Goal: Task Accomplishment & Management: Manage account settings

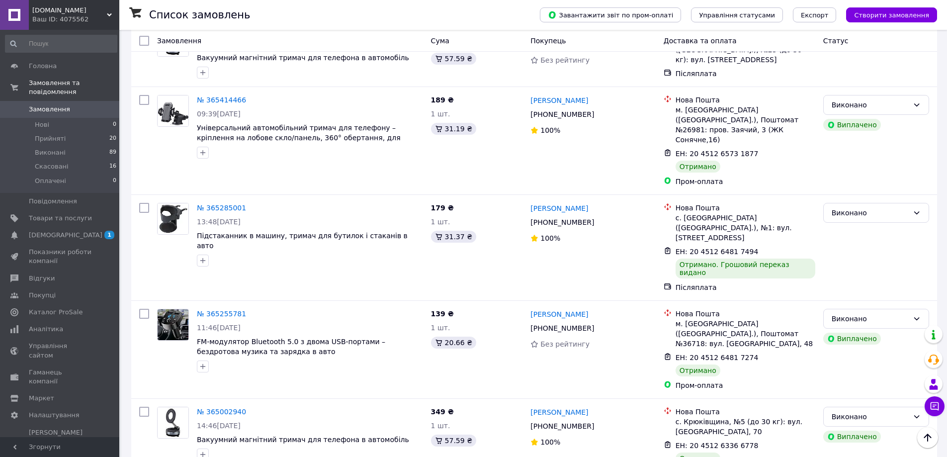
scroll to position [1382, 0]
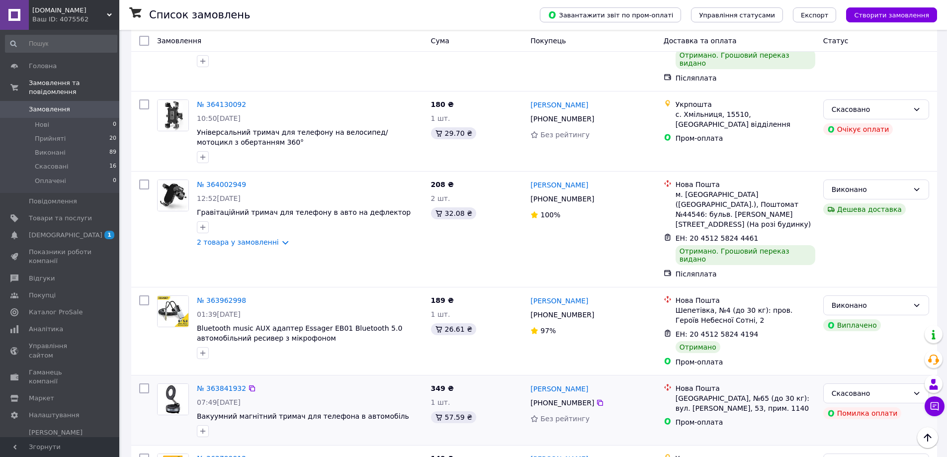
scroll to position [1430, 0]
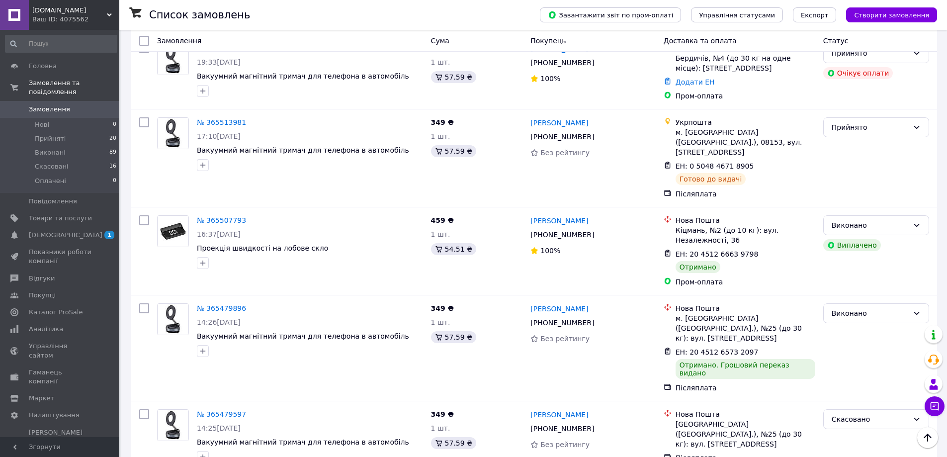
scroll to position [984, 0]
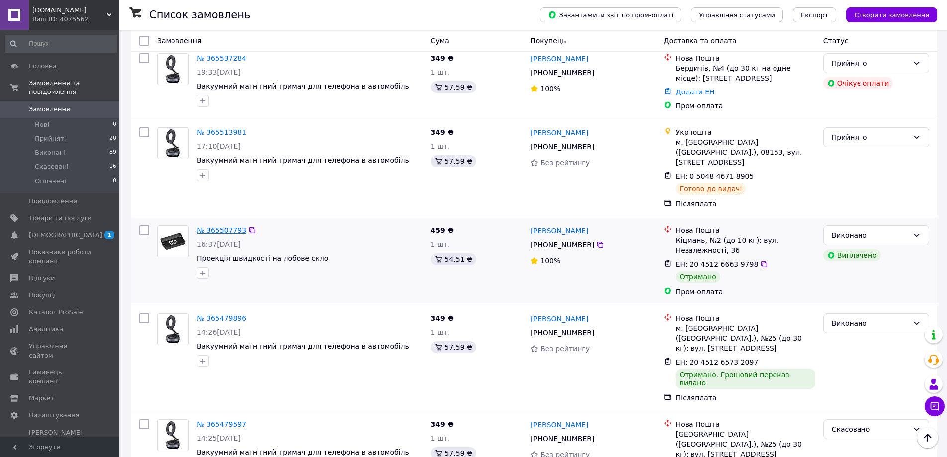
click at [230, 226] on link "№ 365507793" at bounding box center [221, 230] width 49 height 8
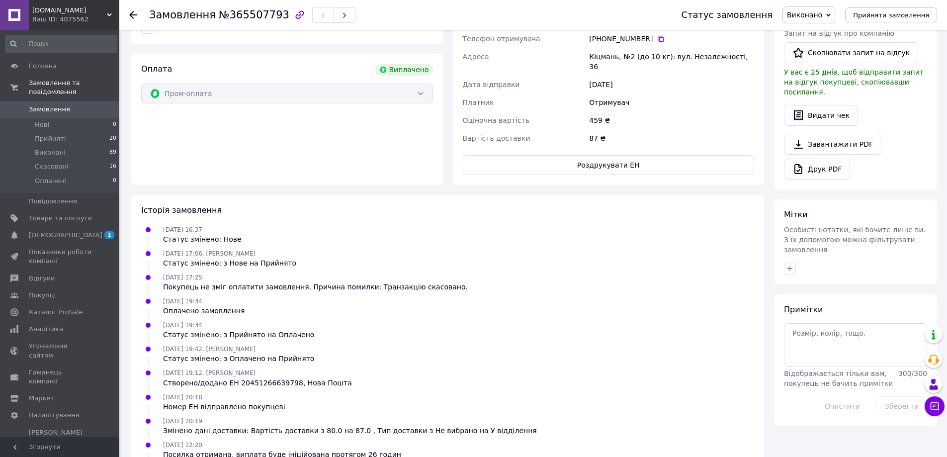
scroll to position [329, 0]
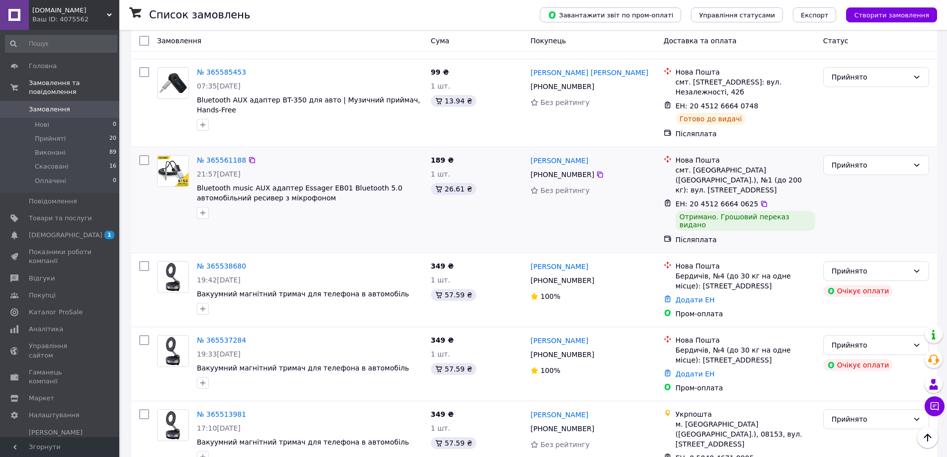
scroll to position [696, 0]
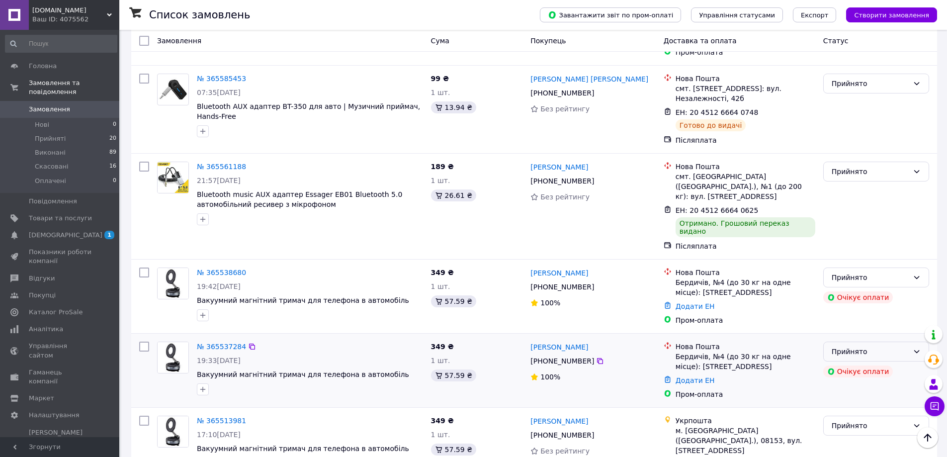
click at [844, 346] on div "Прийнято" at bounding box center [870, 351] width 77 height 11
click at [849, 319] on li "Скасовано" at bounding box center [876, 312] width 105 height 18
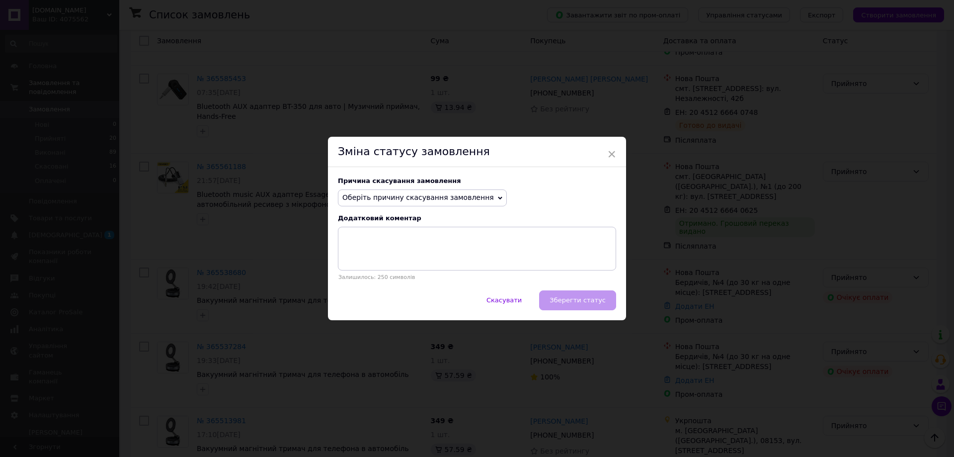
click at [391, 200] on span "Оберіть причину скасування замовлення" at bounding box center [418, 197] width 152 height 8
click at [381, 243] on li "Оплата не надійшла" at bounding box center [422, 245] width 168 height 14
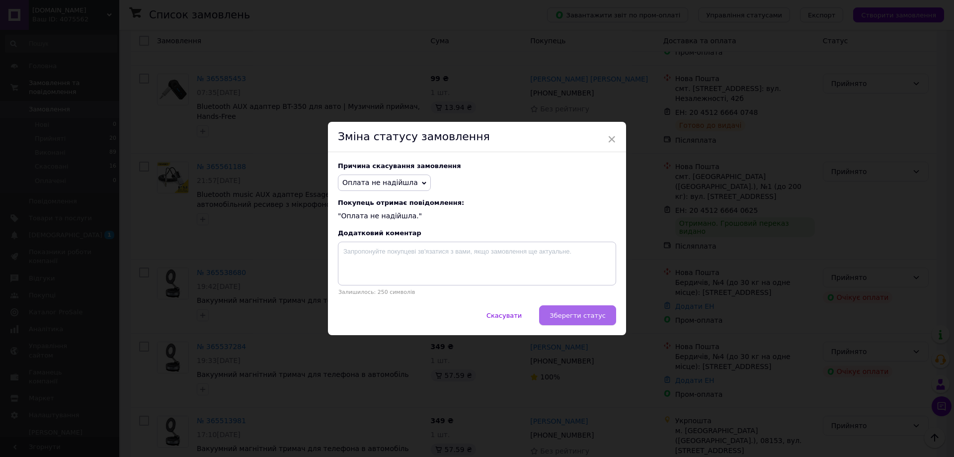
click at [581, 310] on button "Зберегти статус" at bounding box center [577, 315] width 77 height 20
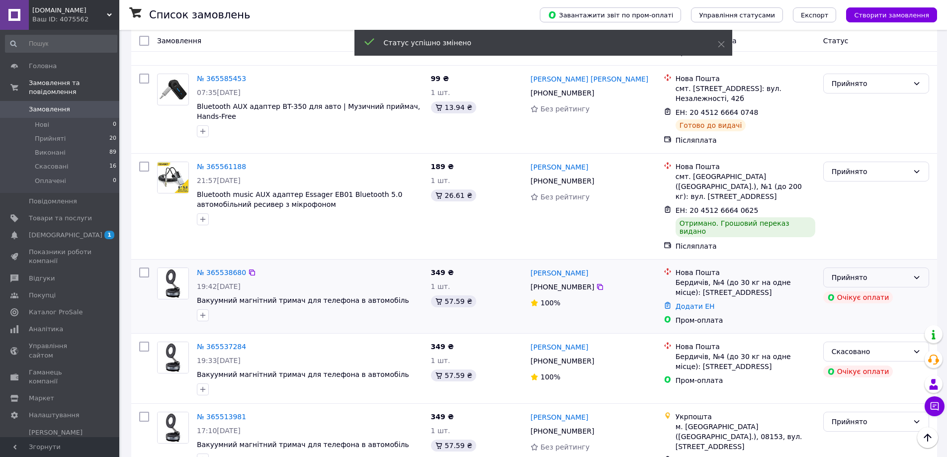
click at [862, 272] on div "Прийнято" at bounding box center [870, 277] width 77 height 11
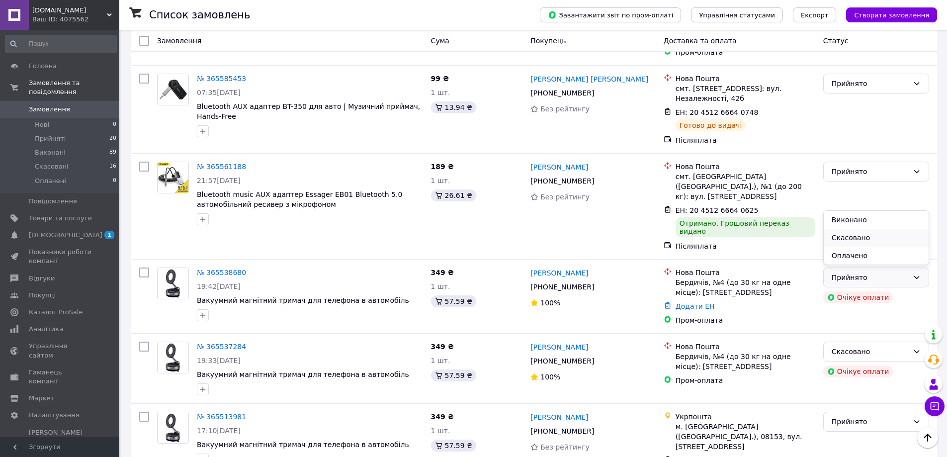
click at [852, 242] on li "Скасовано" at bounding box center [876, 238] width 105 height 18
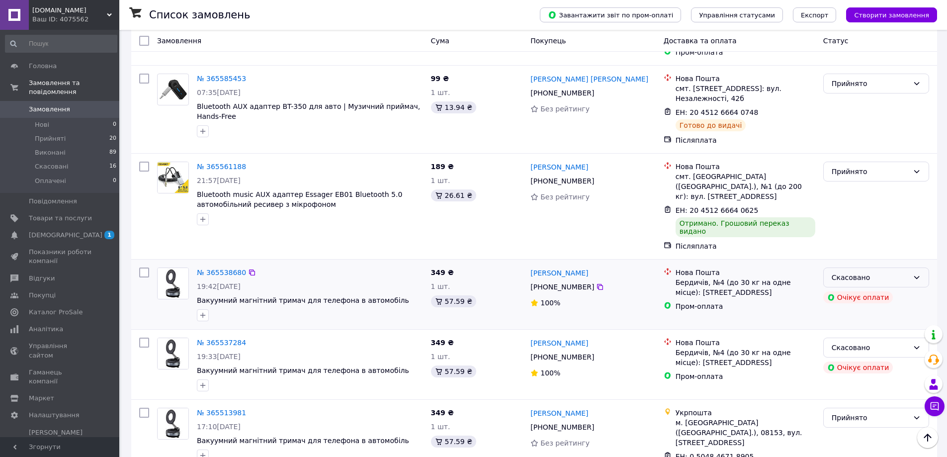
click at [851, 272] on div "Скасовано" at bounding box center [870, 277] width 77 height 11
click at [802, 299] on div "Пром-оплата" at bounding box center [746, 306] width 144 height 14
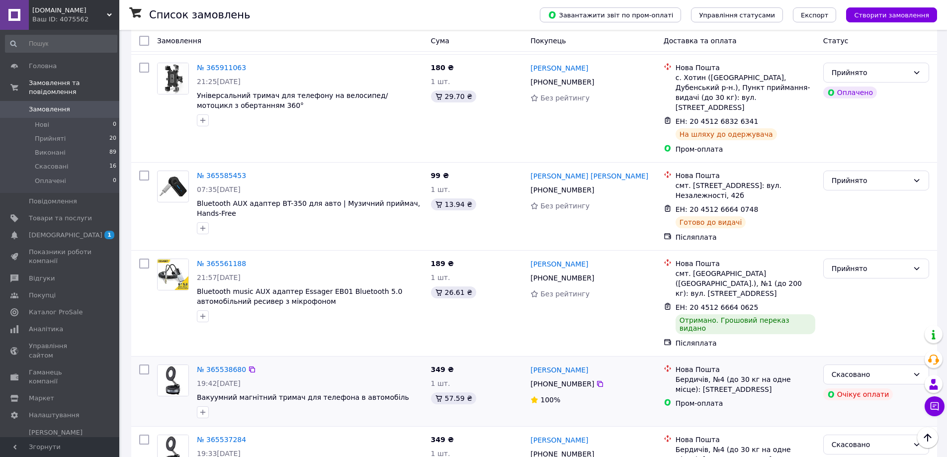
scroll to position [596, 0]
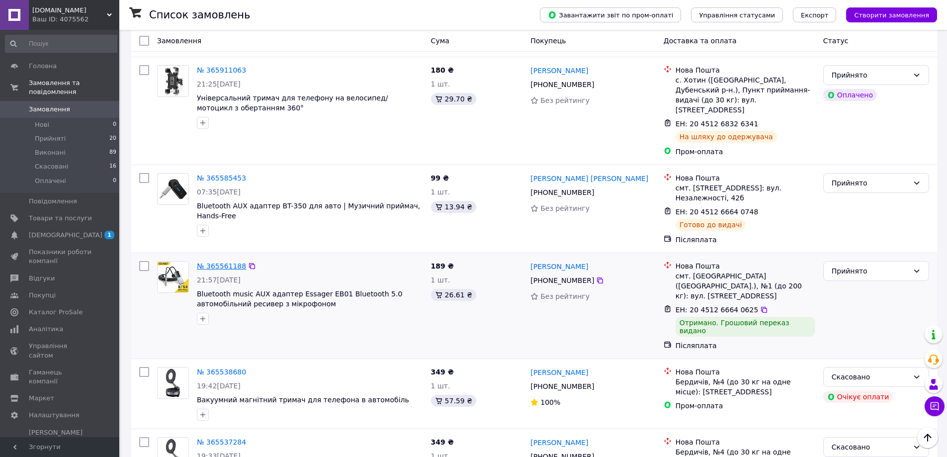
click at [218, 262] on link "№ 365561188" at bounding box center [221, 266] width 49 height 8
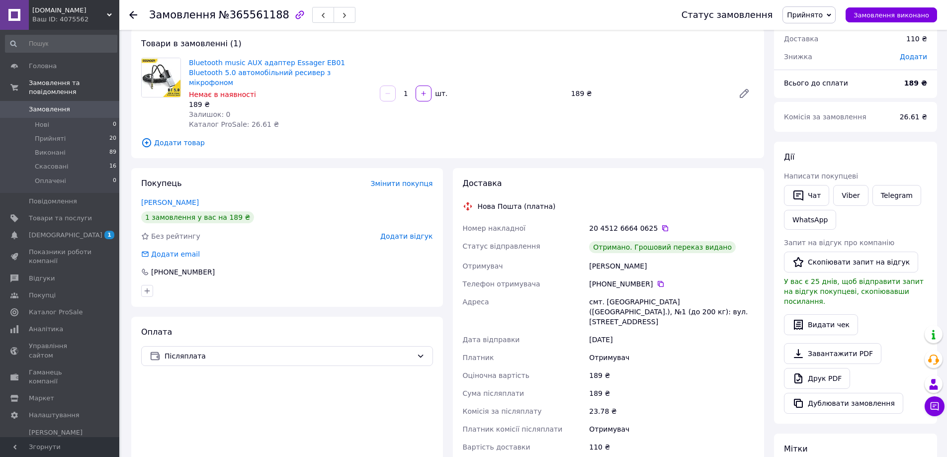
scroll to position [44, 0]
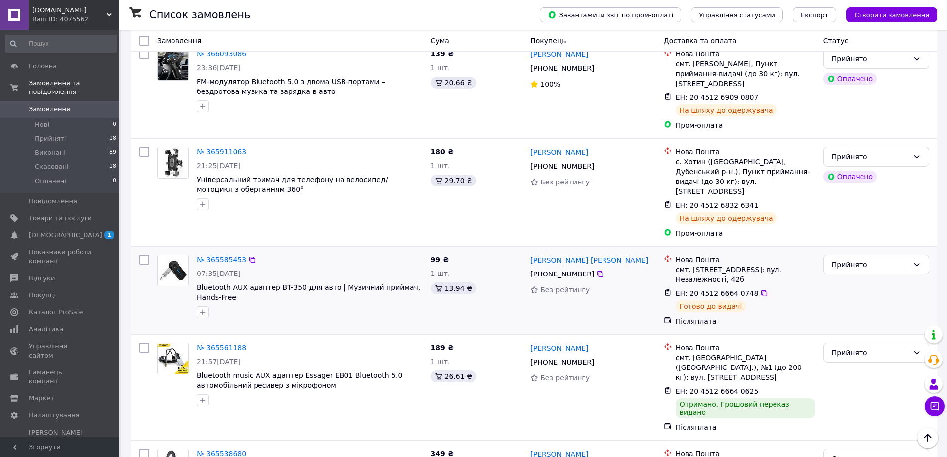
scroll to position [547, 0]
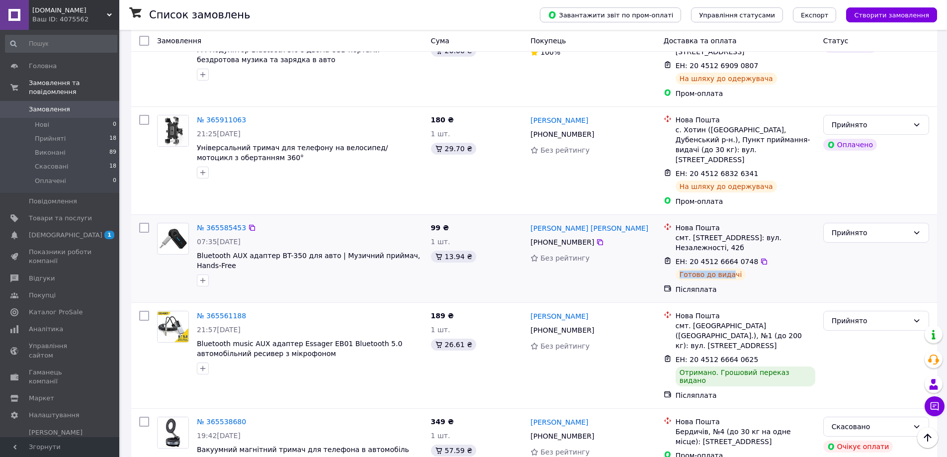
drag, startPoint x: 680, startPoint y: 211, endPoint x: 730, endPoint y: 212, distance: 49.2
click at [730, 268] on div "Готово до видачі" at bounding box center [710, 274] width 71 height 12
click at [762, 254] on div "ЕН: 20 4512 6664 0748 Готово до видачі" at bounding box center [746, 268] width 144 height 28
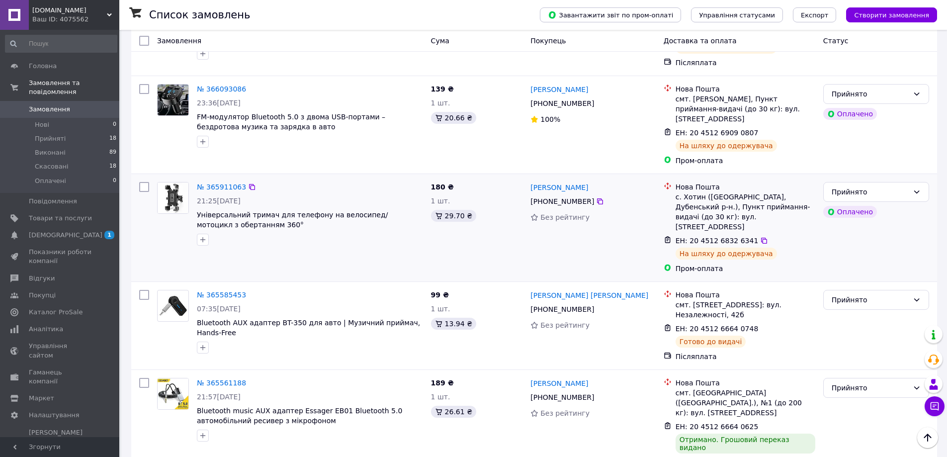
scroll to position [447, 0]
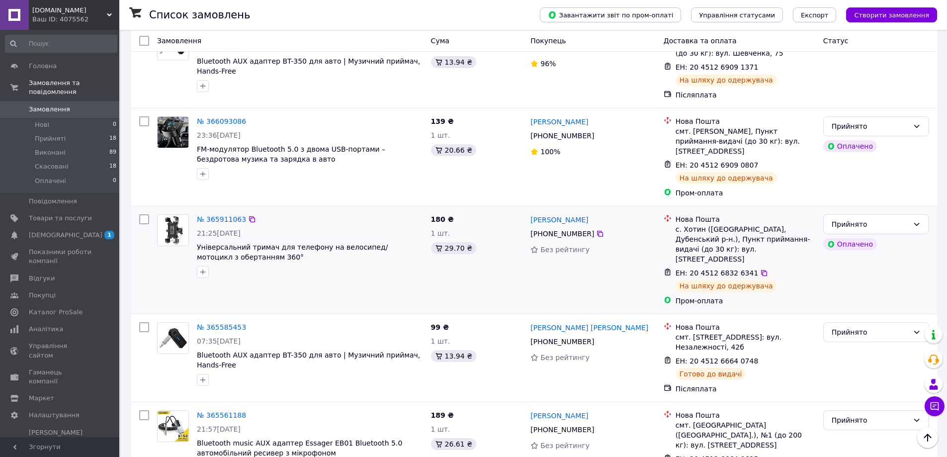
drag, startPoint x: 220, startPoint y: 190, endPoint x: 242, endPoint y: 192, distance: 22.4
click at [241, 229] on span "21:25[DATE]" at bounding box center [219, 233] width 44 height 8
click at [315, 228] on div "21:25[DATE]" at bounding box center [310, 233] width 226 height 10
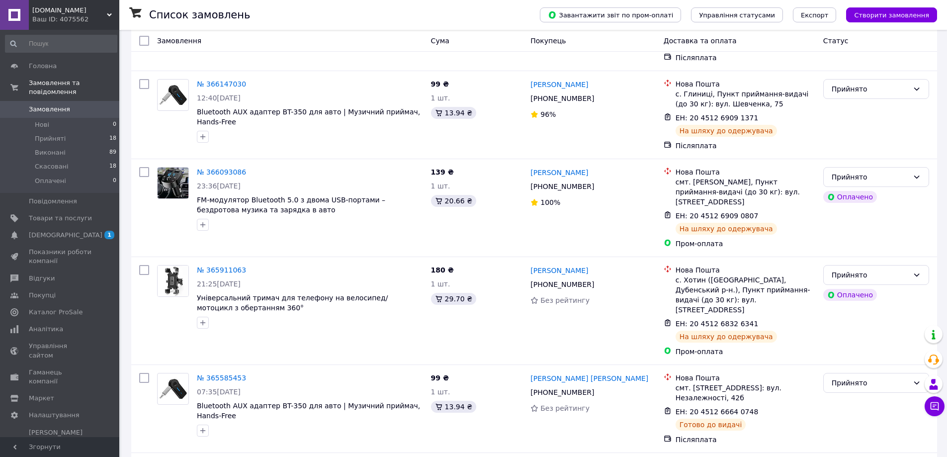
scroll to position [547, 0]
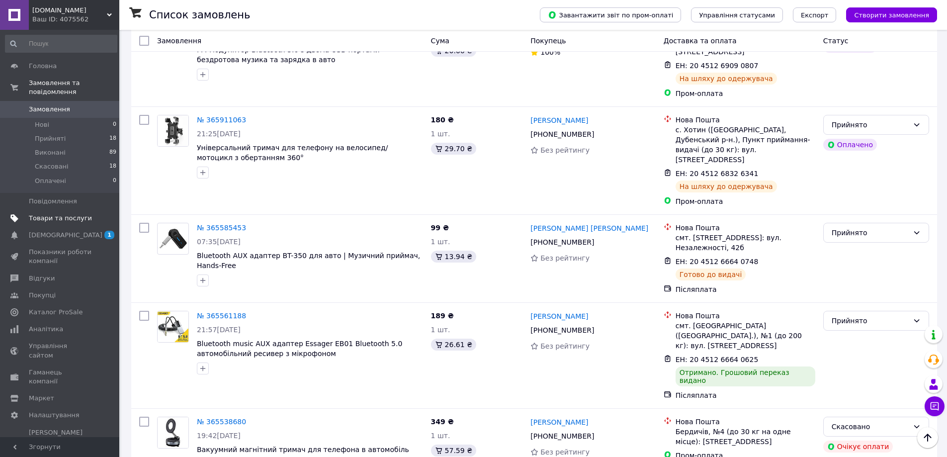
click at [75, 214] on span "Товари та послуги" at bounding box center [60, 218] width 63 height 9
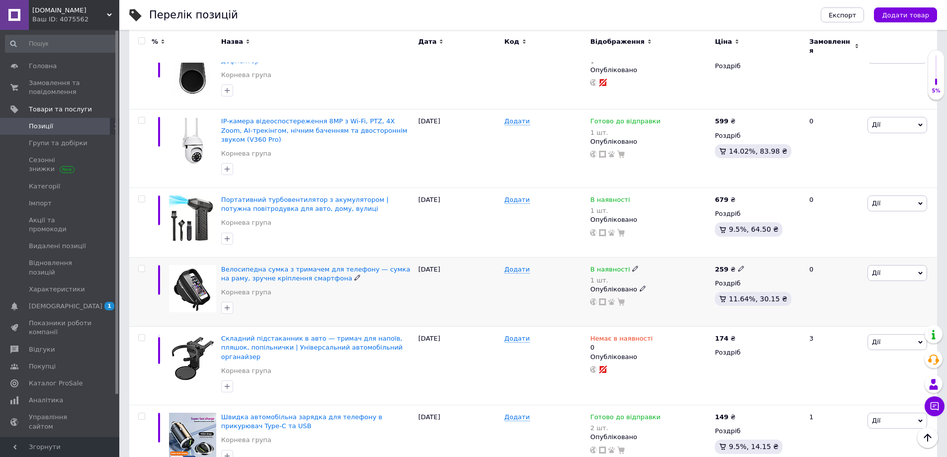
scroll to position [1441, 0]
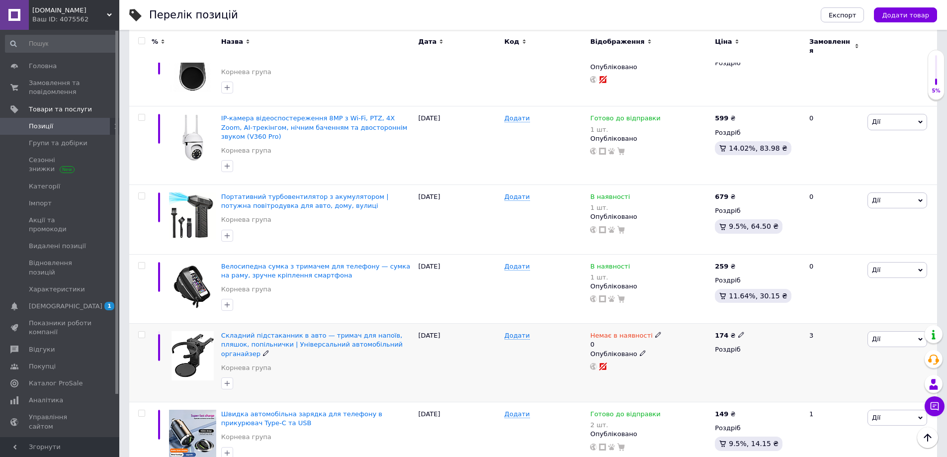
click at [655, 332] on icon at bounding box center [658, 335] width 6 height 6
click at [688, 368] on li "Готово до відправки" at bounding box center [710, 375] width 94 height 14
drag, startPoint x: 683, startPoint y: 287, endPoint x: 641, endPoint y: 282, distance: 42.0
click at [641, 331] on div "Немає в наявності 0 Наявність [PERSON_NAME] до відправки В наявності Немає в на…" at bounding box center [650, 350] width 120 height 39
type input "4"
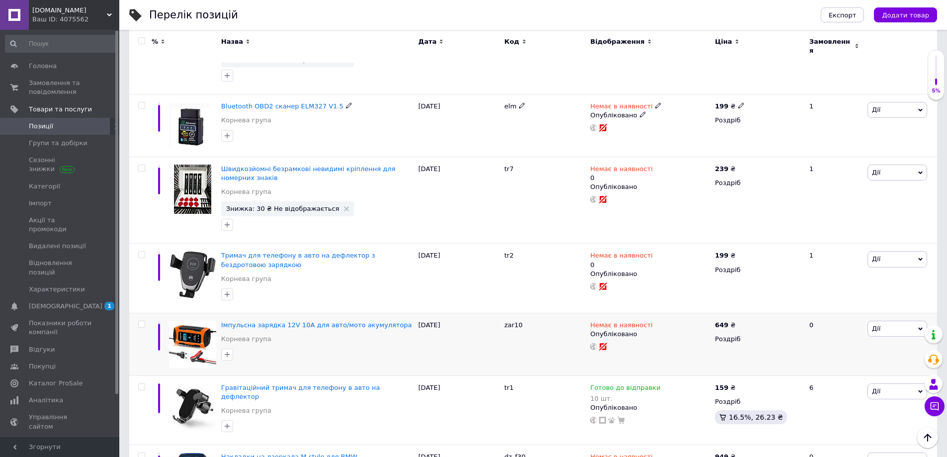
scroll to position [3529, 0]
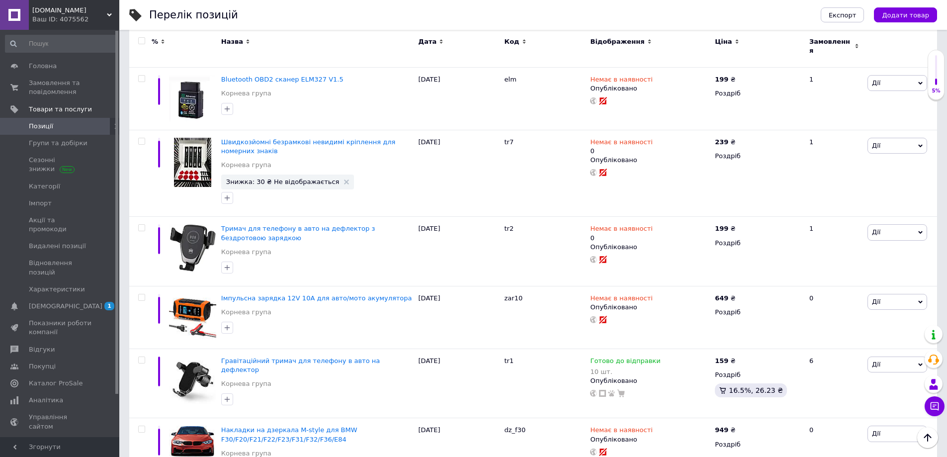
drag, startPoint x: 685, startPoint y: 393, endPoint x: 654, endPoint y: 382, distance: 32.5
type input "11"
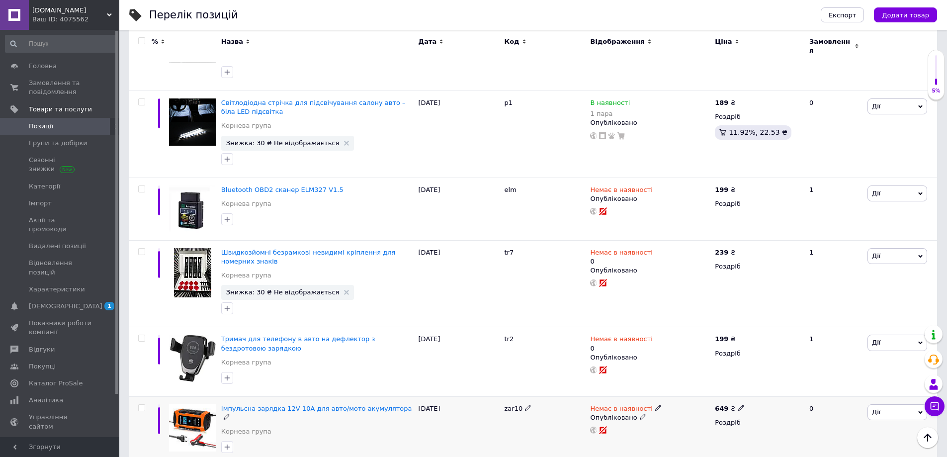
scroll to position [3380, 0]
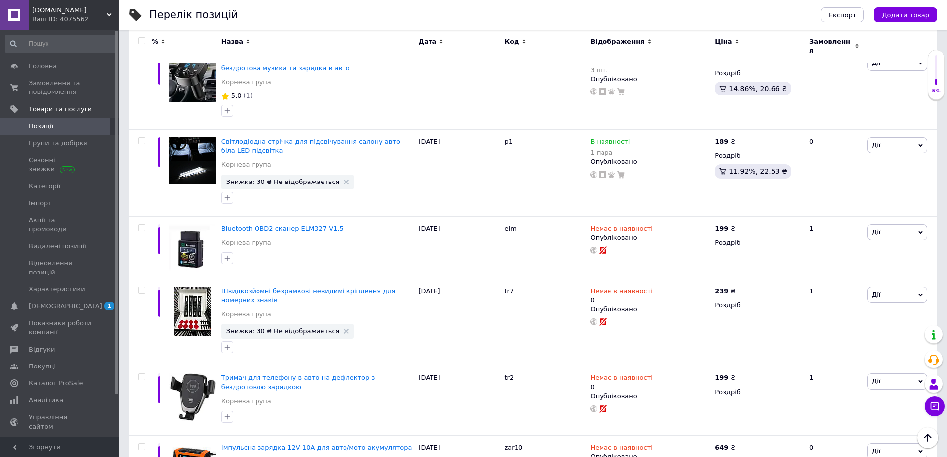
drag, startPoint x: 680, startPoint y: 407, endPoint x: 649, endPoint y: 402, distance: 32.3
type input "0"
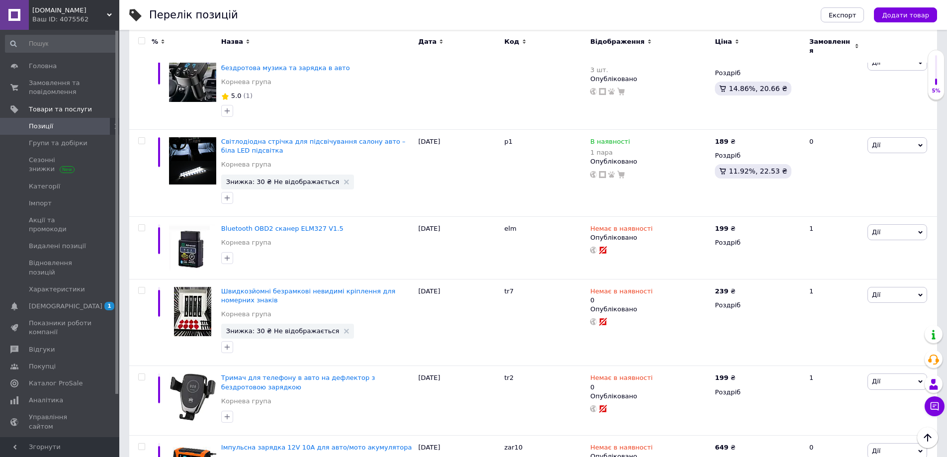
type input "9"
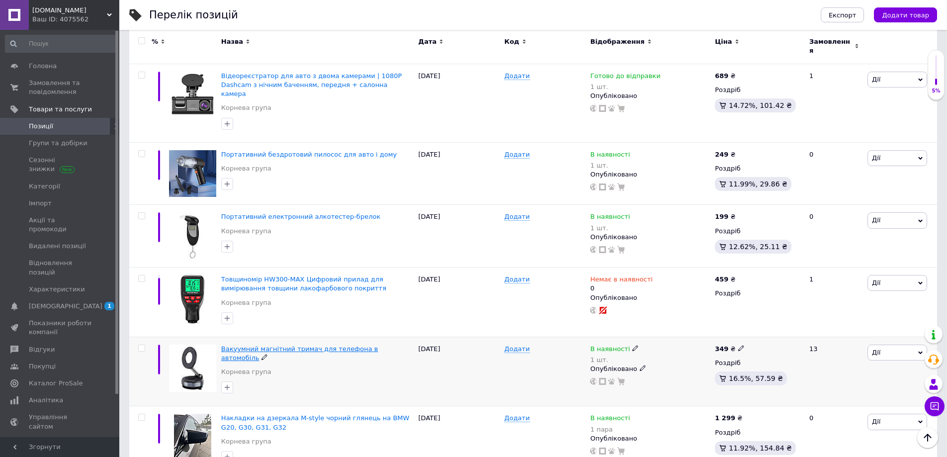
scroll to position [2088, 0]
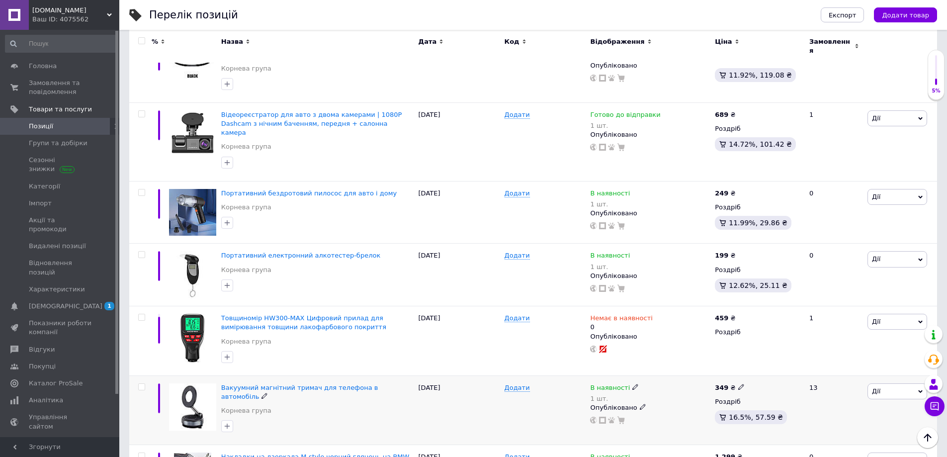
click at [632, 384] on icon at bounding box center [635, 387] width 6 height 6
click at [666, 422] on li "Готово до відправки" at bounding box center [689, 429] width 94 height 14
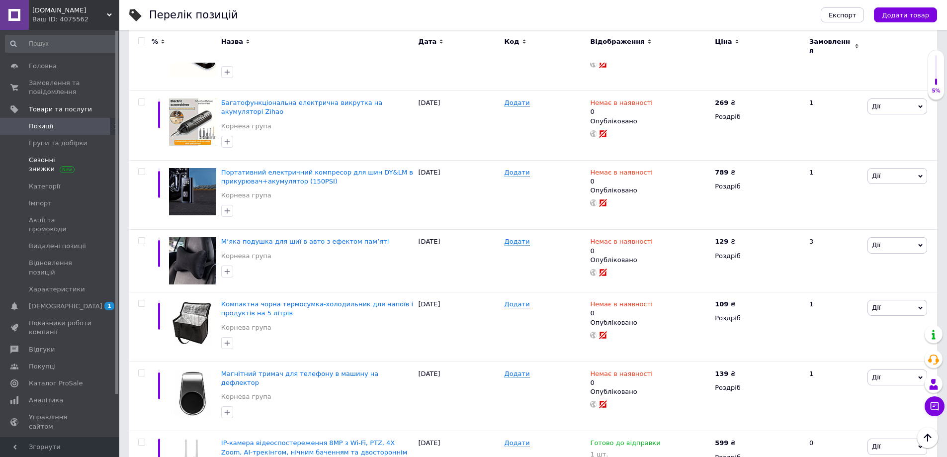
scroll to position [1044, 0]
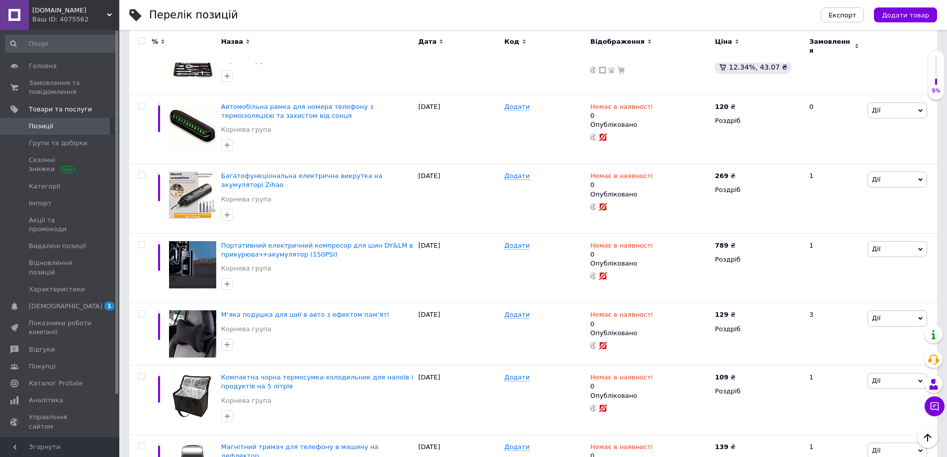
click at [66, 125] on span "Позиції" at bounding box center [60, 126] width 63 height 9
click at [61, 89] on span "Замовлення та повідомлення" at bounding box center [60, 88] width 63 height 18
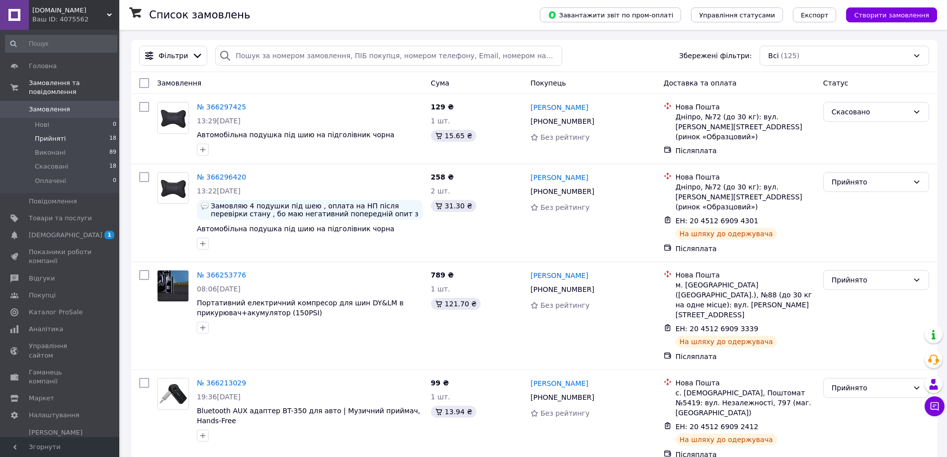
click at [72, 132] on li "Прийняті 18" at bounding box center [61, 139] width 122 height 14
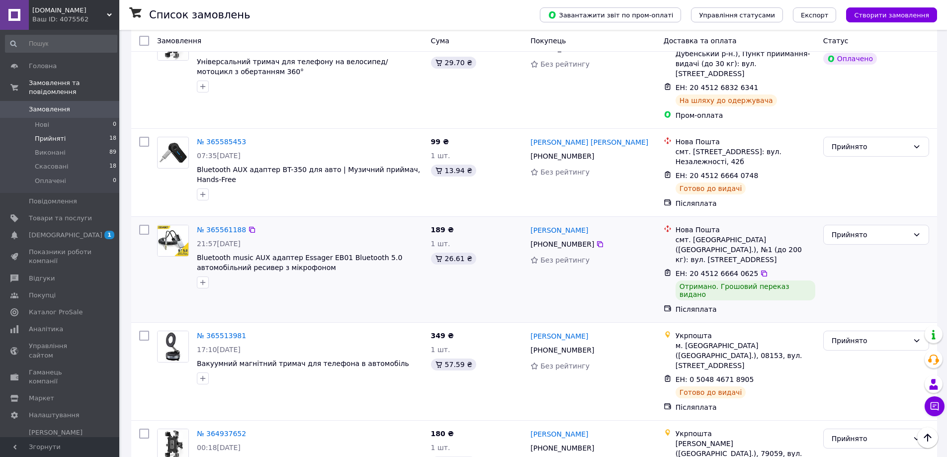
scroll to position [596, 0]
click at [860, 228] on div "Прийнято" at bounding box center [870, 233] width 77 height 11
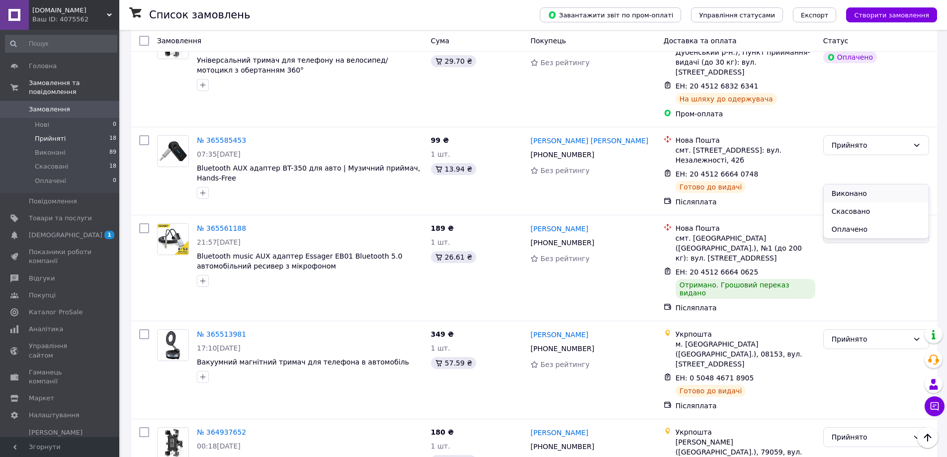
click at [857, 189] on li "Виконано" at bounding box center [876, 193] width 105 height 18
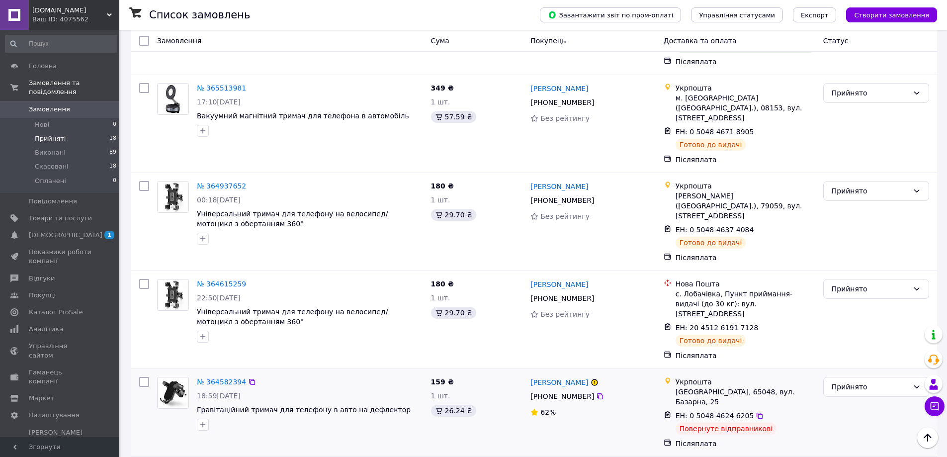
scroll to position [845, 0]
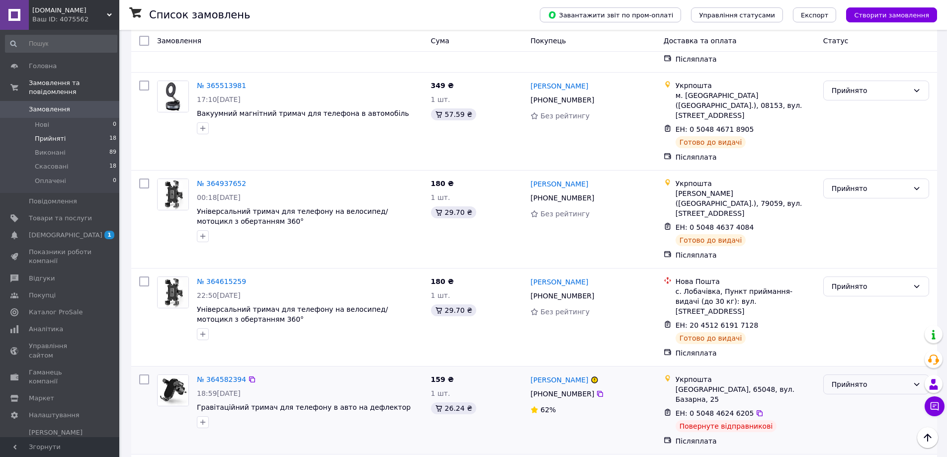
click at [855, 379] on div "Прийнято" at bounding box center [870, 384] width 77 height 11
click at [784, 407] on div "ЕН: 0 5048 4624 6205" at bounding box center [746, 413] width 142 height 12
click at [827, 374] on div "Прийнято" at bounding box center [876, 384] width 106 height 20
click at [845, 319] on li "Скасовано" at bounding box center [876, 315] width 105 height 18
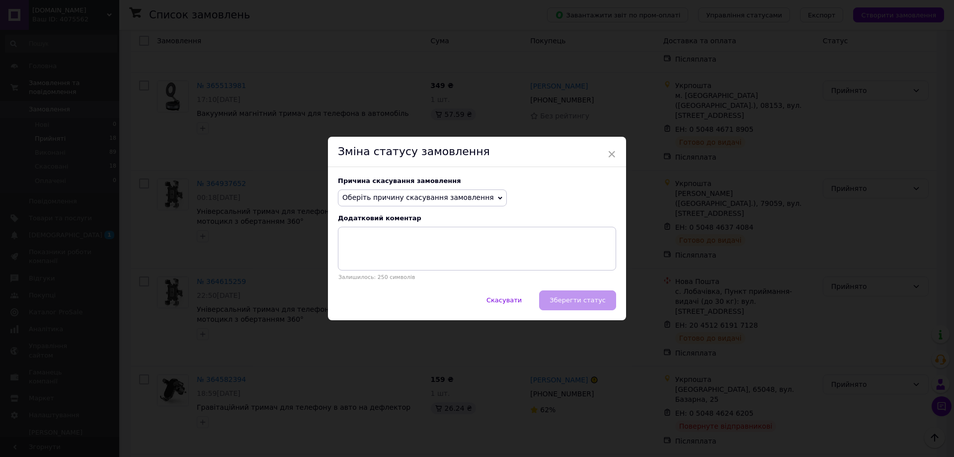
click at [463, 205] on span "Оберіть причину скасування замовлення" at bounding box center [422, 197] width 169 height 17
click at [537, 219] on div "Додатковий коментар" at bounding box center [477, 217] width 278 height 7
click at [458, 201] on span "Оберіть причину скасування замовлення" at bounding box center [418, 197] width 152 height 8
click at [583, 203] on div "Оберіть причину скасування замовлення Немає в наявності [PERSON_NAME] різновиду…" at bounding box center [477, 197] width 278 height 17
click at [433, 195] on span "Оберіть причину скасування замовлення" at bounding box center [418, 197] width 152 height 8
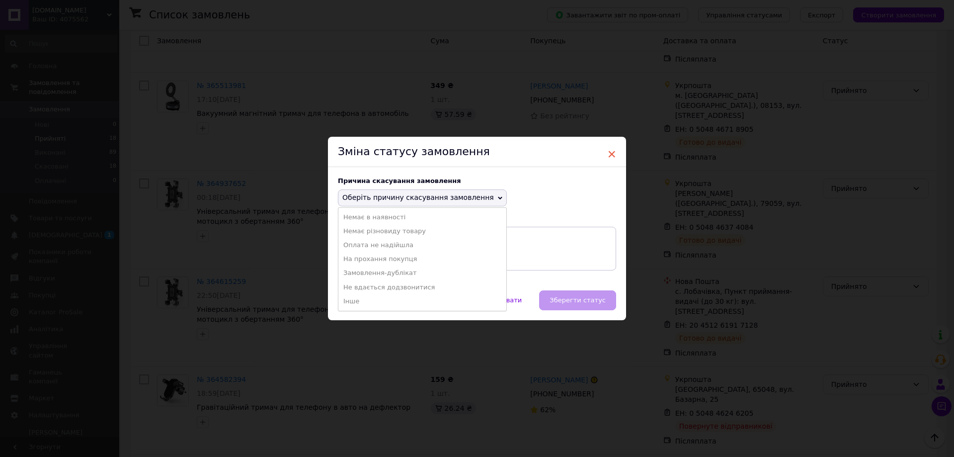
click at [609, 150] on span "×" at bounding box center [611, 154] width 9 height 17
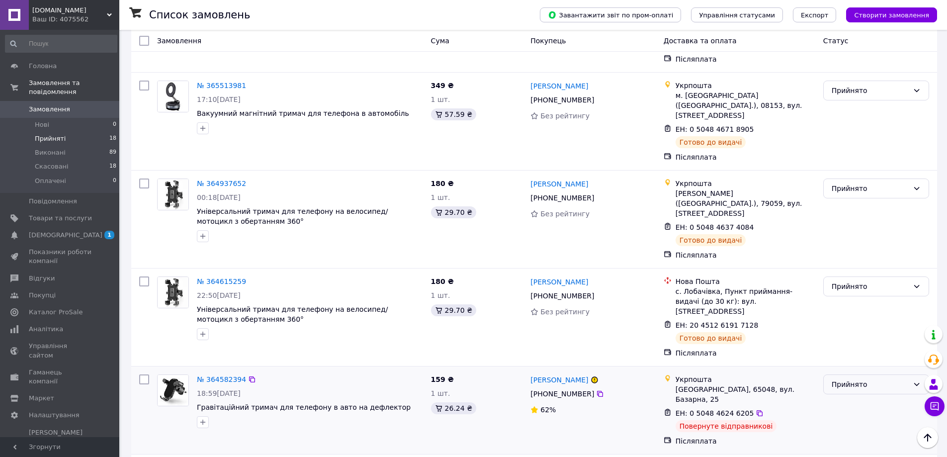
click at [858, 379] on div "Прийнято" at bounding box center [870, 384] width 77 height 11
click at [856, 294] on li "Виконано" at bounding box center [876, 297] width 105 height 18
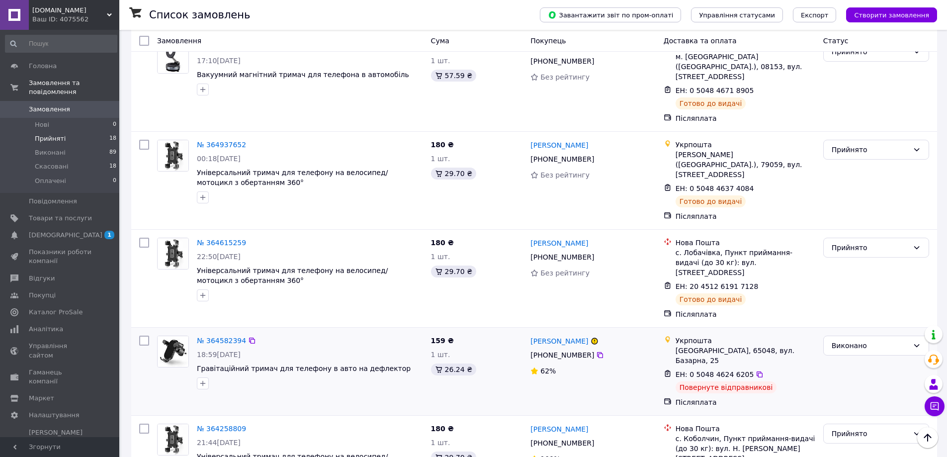
scroll to position [807, 0]
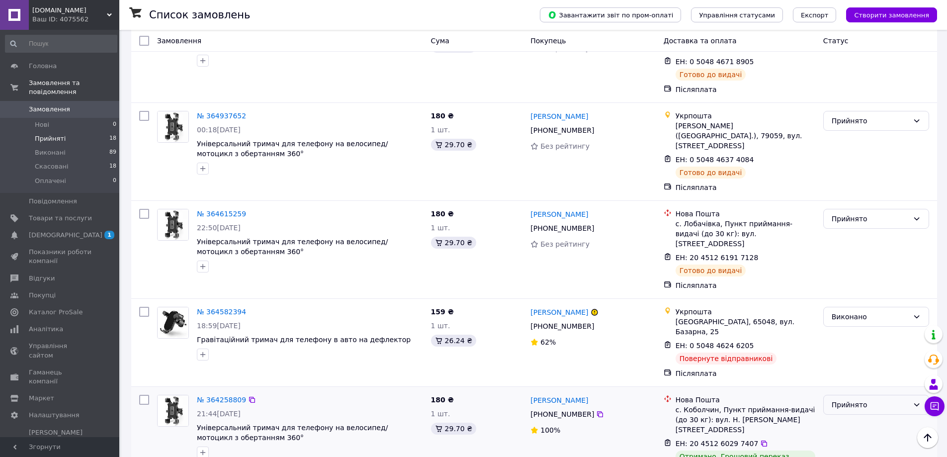
click at [840, 395] on div "Прийнято" at bounding box center [876, 405] width 106 height 20
click at [838, 326] on li "Виконано" at bounding box center [876, 325] width 105 height 18
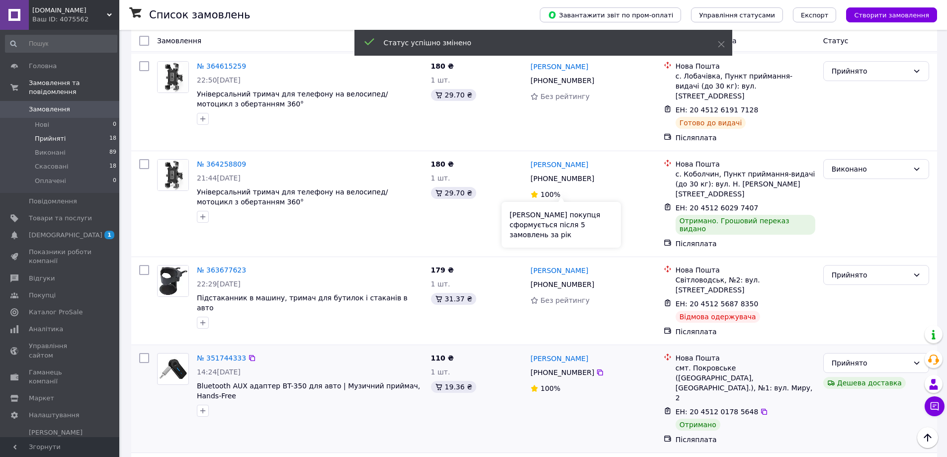
scroll to position [956, 0]
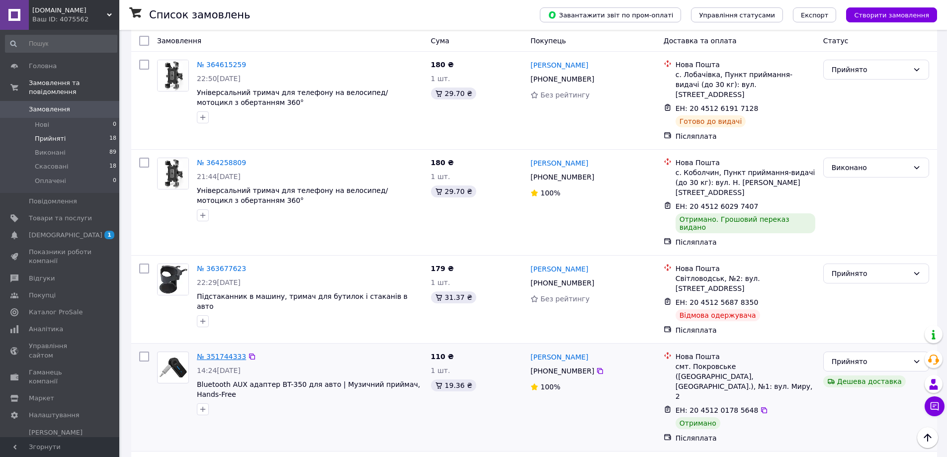
click at [226, 352] on link "№ 351744333" at bounding box center [221, 356] width 49 height 8
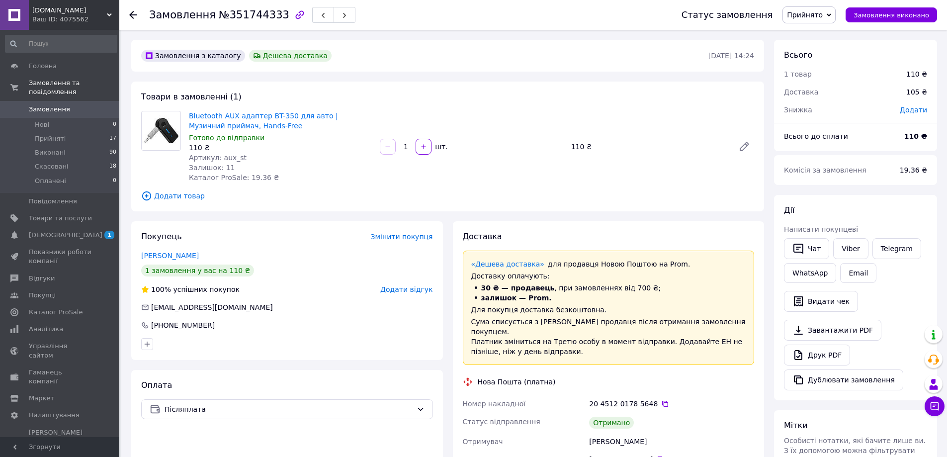
click at [42, 105] on span "Замовлення" at bounding box center [49, 109] width 41 height 9
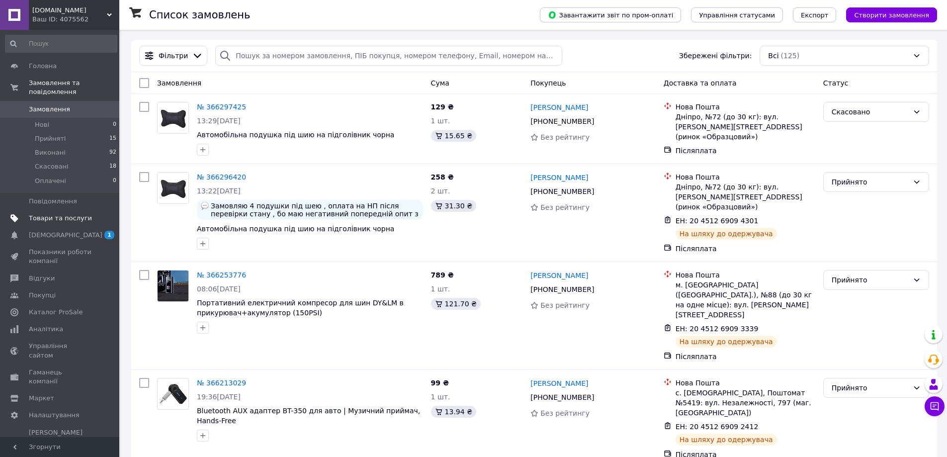
click at [58, 214] on span "Товари та послуги" at bounding box center [60, 218] width 63 height 9
